Goal: Information Seeking & Learning: Learn about a topic

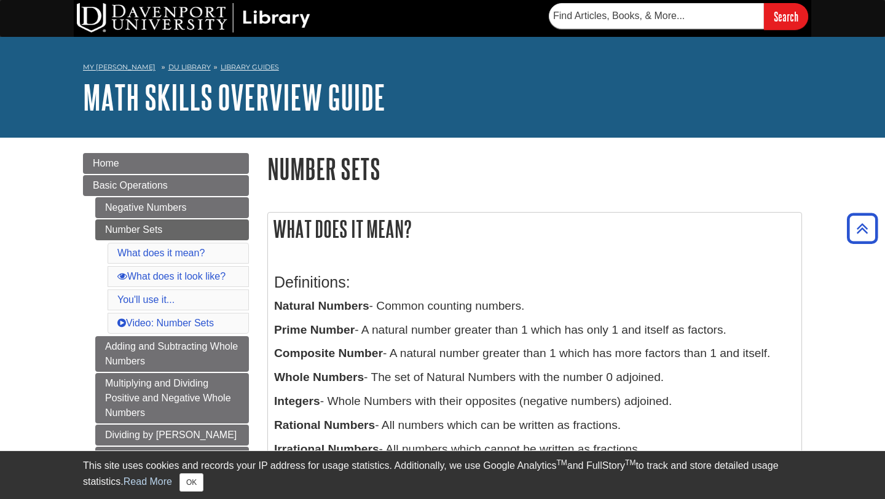
scroll to position [154, 0]
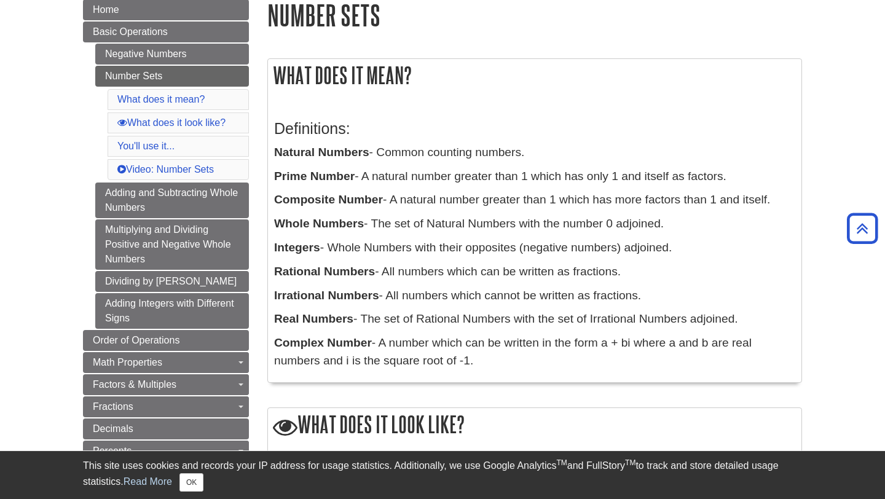
drag, startPoint x: 382, startPoint y: 152, endPoint x: 537, endPoint y: 155, distance: 155.6
click at [538, 154] on p "Natural Numbers - Common counting numbers." at bounding box center [534, 153] width 521 height 18
click at [541, 154] on p "Natural Numbers - Common counting numbers." at bounding box center [534, 153] width 521 height 18
drag, startPoint x: 374, startPoint y: 223, endPoint x: 677, endPoint y: 223, distance: 303.7
click at [677, 223] on p "Whole Numbers - The set of Natural Numbers with the number 0 adjoined." at bounding box center [534, 224] width 521 height 18
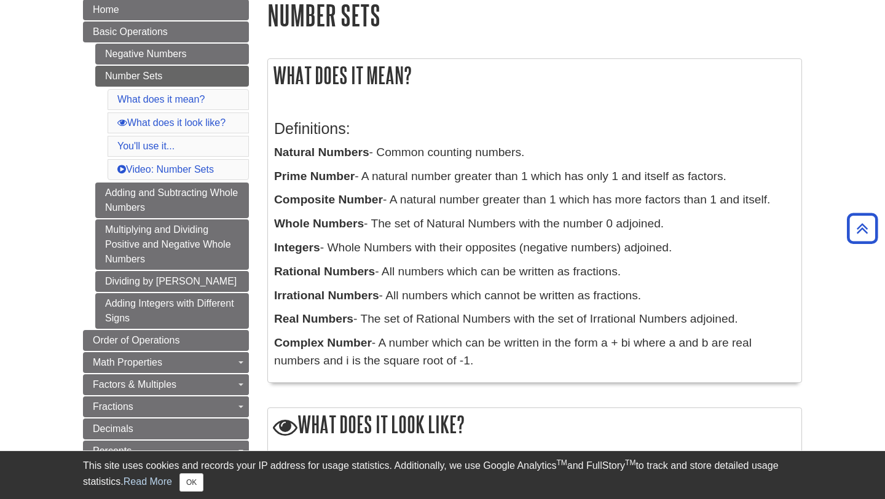
click at [677, 224] on p "Whole Numbers - The set of Natural Numbers with the number 0 adjoined." at bounding box center [534, 224] width 521 height 18
drag, startPoint x: 388, startPoint y: 270, endPoint x: 650, endPoint y: 268, distance: 261.9
click at [650, 269] on p "Rational Numbers - All numbers which can be written as fractions." at bounding box center [534, 272] width 521 height 18
click at [650, 268] on p "Rational Numbers - All numbers which can be written as fractions." at bounding box center [534, 272] width 521 height 18
drag, startPoint x: 390, startPoint y: 299, endPoint x: 684, endPoint y: 304, distance: 293.9
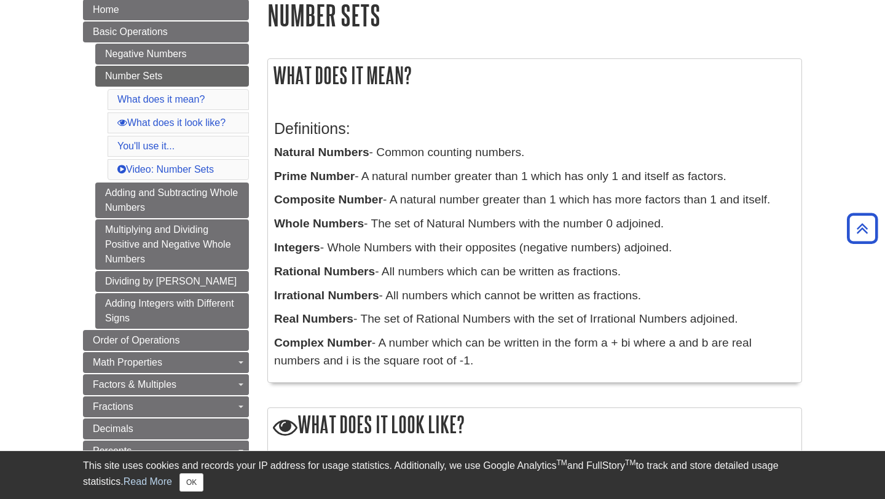
click at [684, 303] on p "Irrational Numbers - All numbers which cannot be written as fractions." at bounding box center [534, 296] width 521 height 18
click at [653, 298] on p "Irrational Numbers - All numbers which cannot be written as fractions." at bounding box center [534, 296] width 521 height 18
